Goal: Information Seeking & Learning: Find specific fact

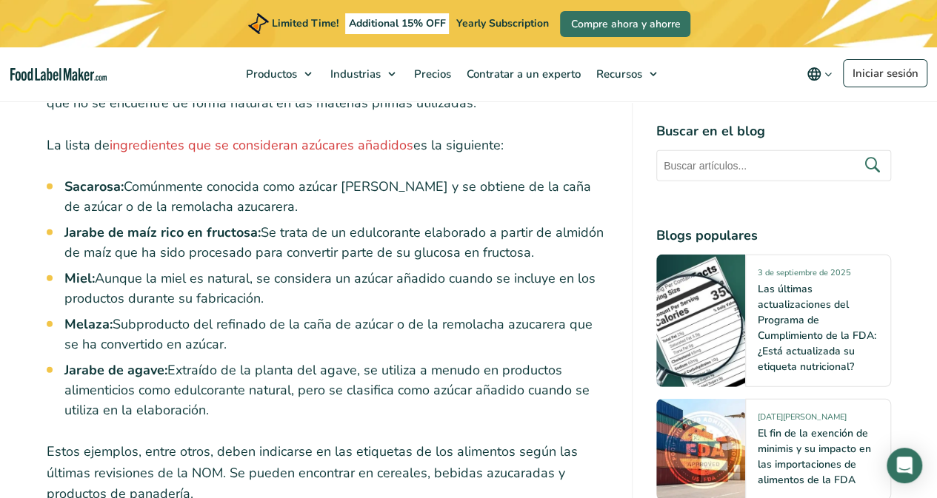
scroll to position [1927, 0]
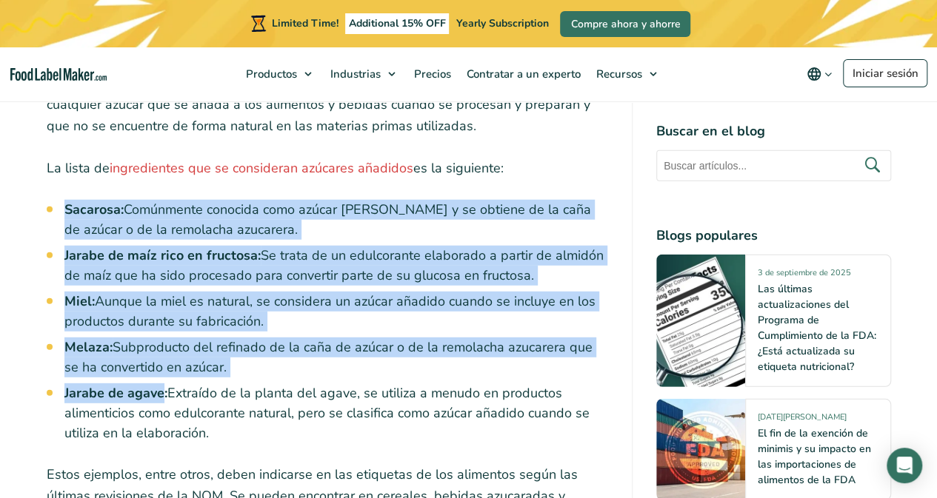
drag, startPoint x: 62, startPoint y: 210, endPoint x: 163, endPoint y: 398, distance: 213.4
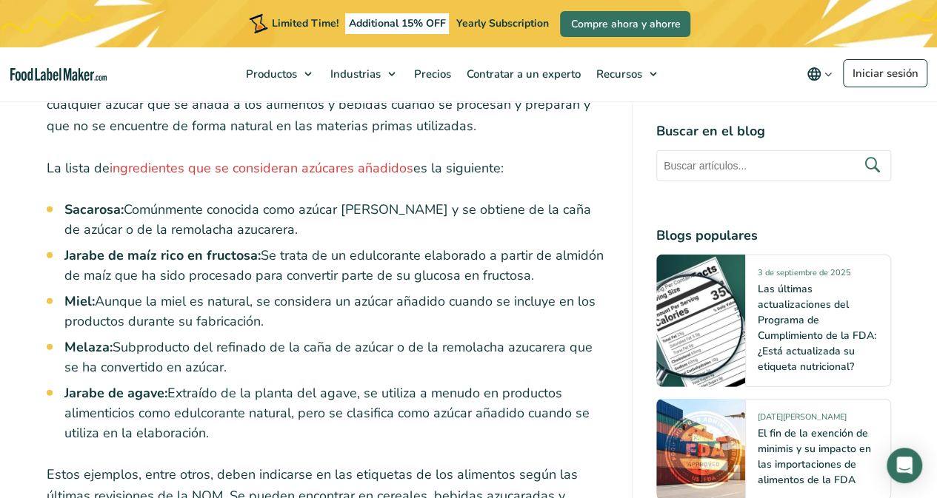
click at [156, 158] on p "La lista de ingredientes que se consideran azúcares añadidos es la siguiente:" at bounding box center [327, 168] width 561 height 21
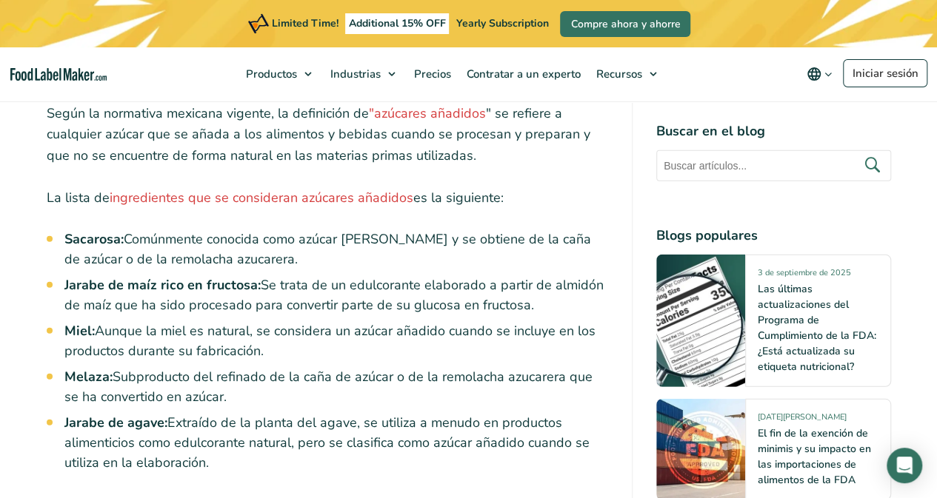
scroll to position [1853, 0]
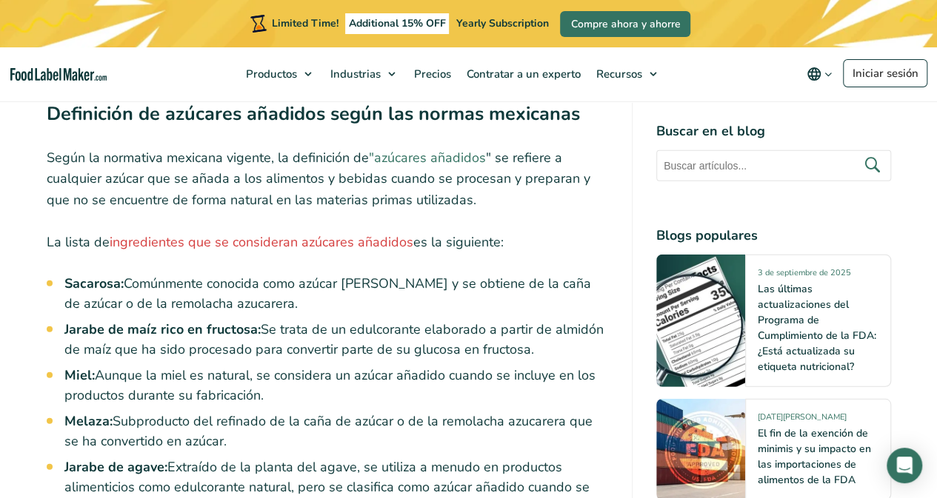
click at [415, 159] on link ""azúcares añadidos" at bounding box center [427, 158] width 117 height 18
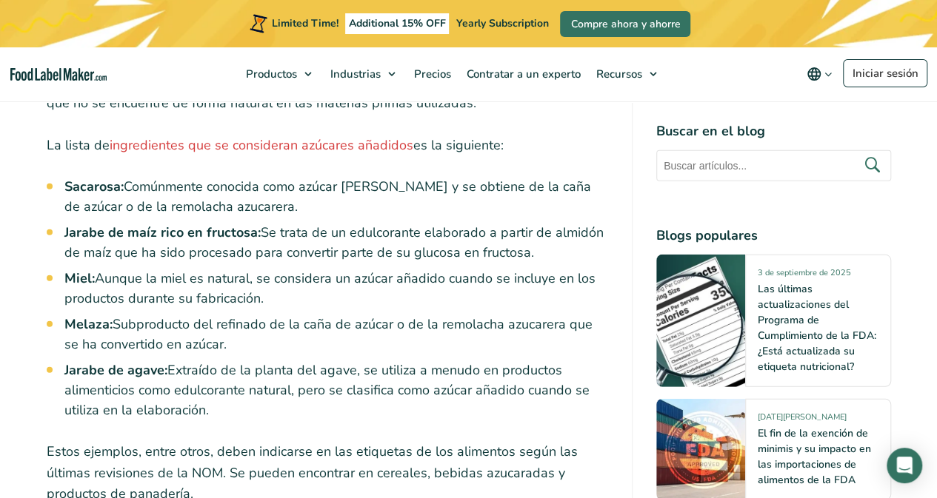
scroll to position [1927, 0]
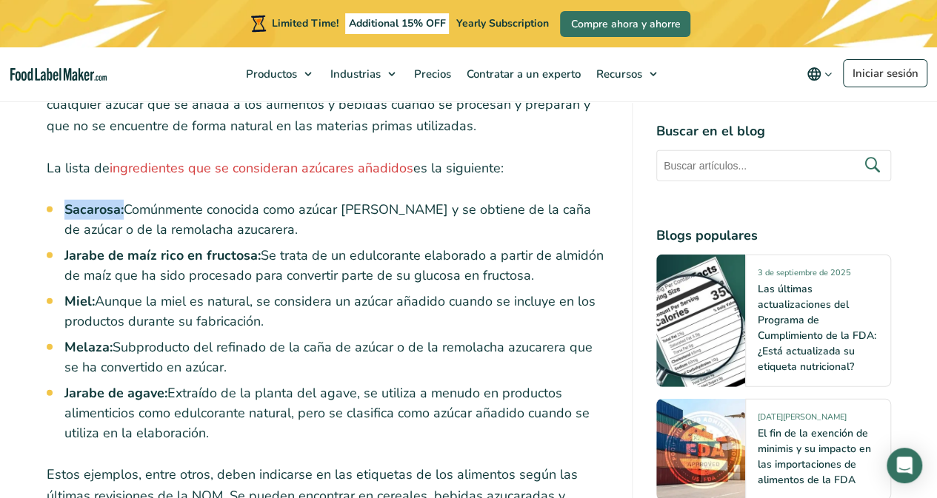
drag, startPoint x: 65, startPoint y: 210, endPoint x: 122, endPoint y: 202, distance: 57.6
click at [122, 202] on strong "Sacarosa:" at bounding box center [93, 210] width 59 height 18
copy strong "Sacarosa:"
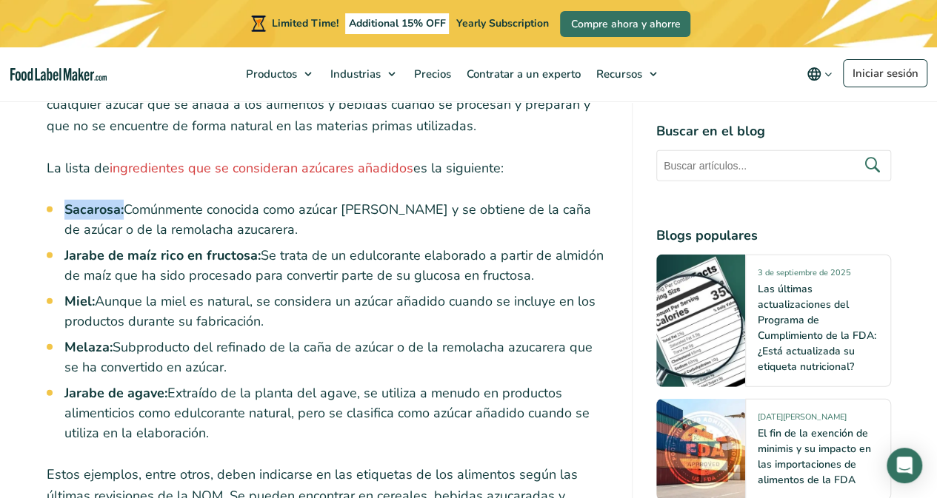
scroll to position [2001, 0]
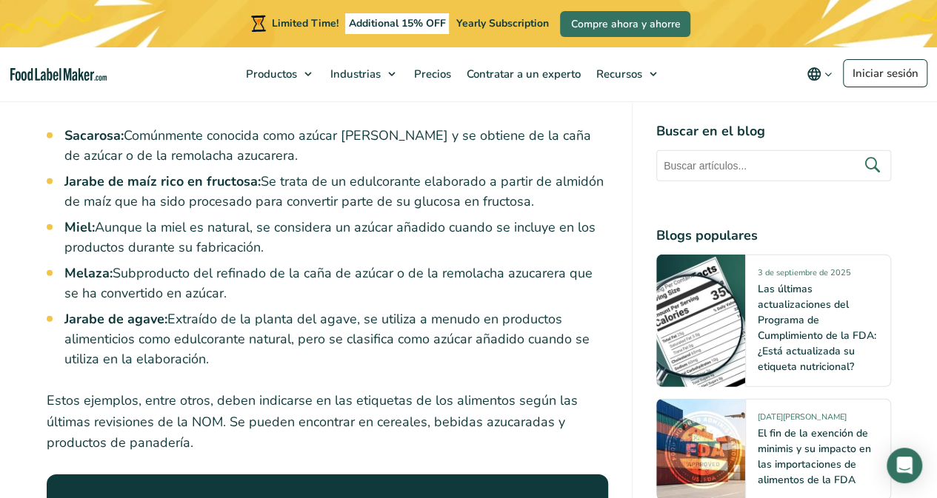
click at [263, 190] on li "Jarabe de maíz rico en fructosa: Se trata de un edulcorante elaborado a partir …" at bounding box center [336, 192] width 544 height 40
